Goal: Transaction & Acquisition: Purchase product/service

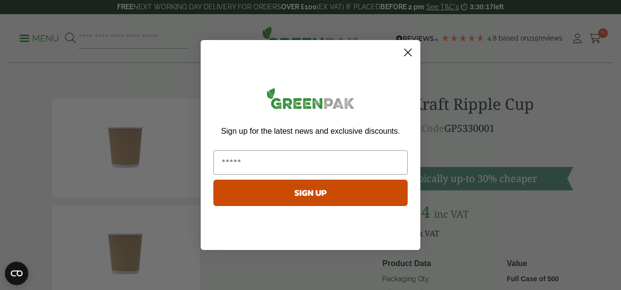
click at [406, 52] on circle "Close dialog" at bounding box center [408, 52] width 16 height 16
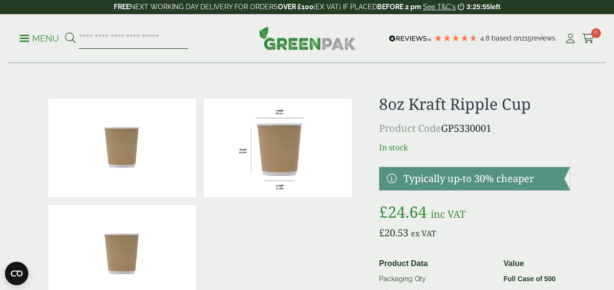
click at [118, 39] on input "search" at bounding box center [133, 38] width 109 height 21
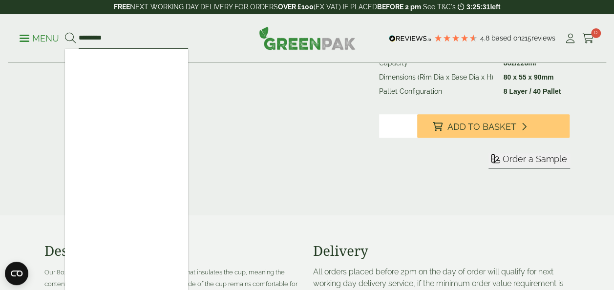
type input "*********"
click at [65, 32] on button at bounding box center [70, 38] width 11 height 13
